Goal: Task Accomplishment & Management: Use online tool/utility

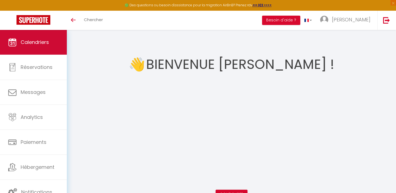
click at [33, 45] on span "Calendriers" at bounding box center [35, 42] width 28 height 7
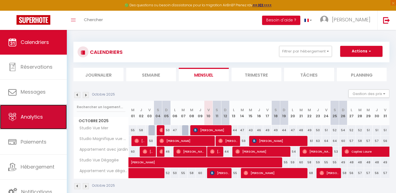
click at [36, 121] on link "Analytics" at bounding box center [33, 117] width 67 height 25
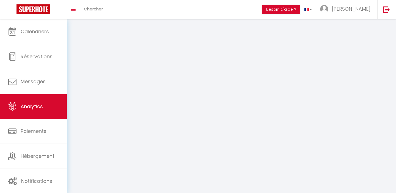
select select "2025"
select select "10"
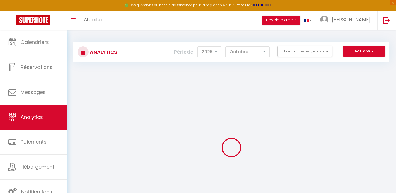
checkbox input "false"
checkbox Mer "false"
checkbox Dégagée "false"
checkbox dégagée "false"
checkbox Mer "false"
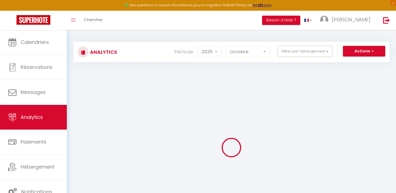
checkbox jardin "false"
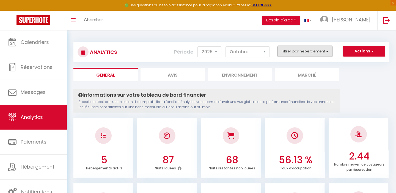
click at [305, 49] on button "Filtrer par hébergement" at bounding box center [304, 51] width 55 height 11
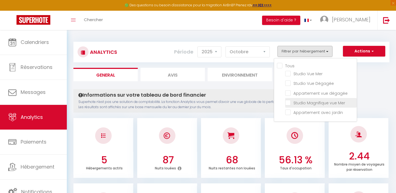
click at [287, 102] on Mer "checkbox" at bounding box center [320, 102] width 71 height 5
checkbox Mer "true"
checkbox Mer "false"
checkbox Dégagée "false"
checkbox dégagée "false"
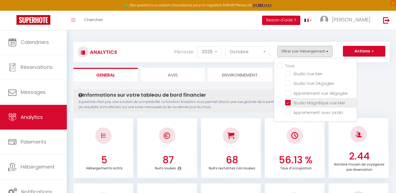
checkbox jardin "false"
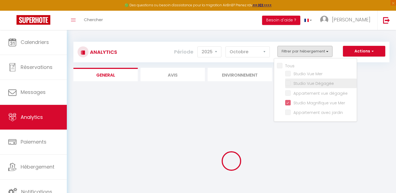
checkbox Mer "false"
checkbox Dégagée "false"
checkbox dégagée "false"
checkbox jardin "false"
